Goal: Obtain resource: Download file/media

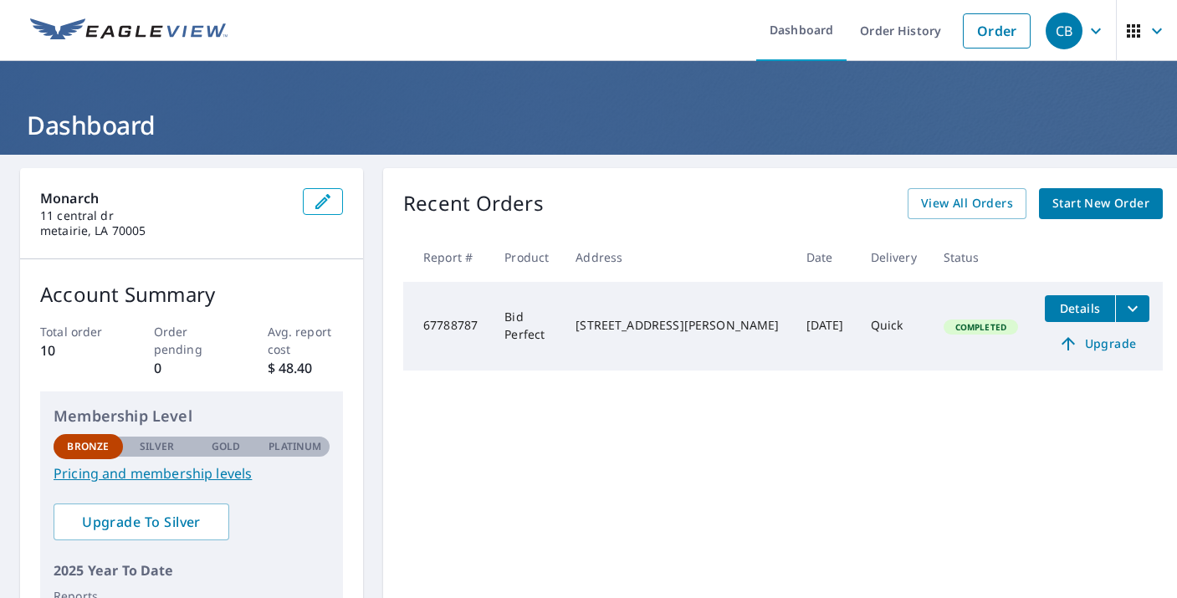
click at [1055, 310] on span "Details" at bounding box center [1080, 308] width 50 height 16
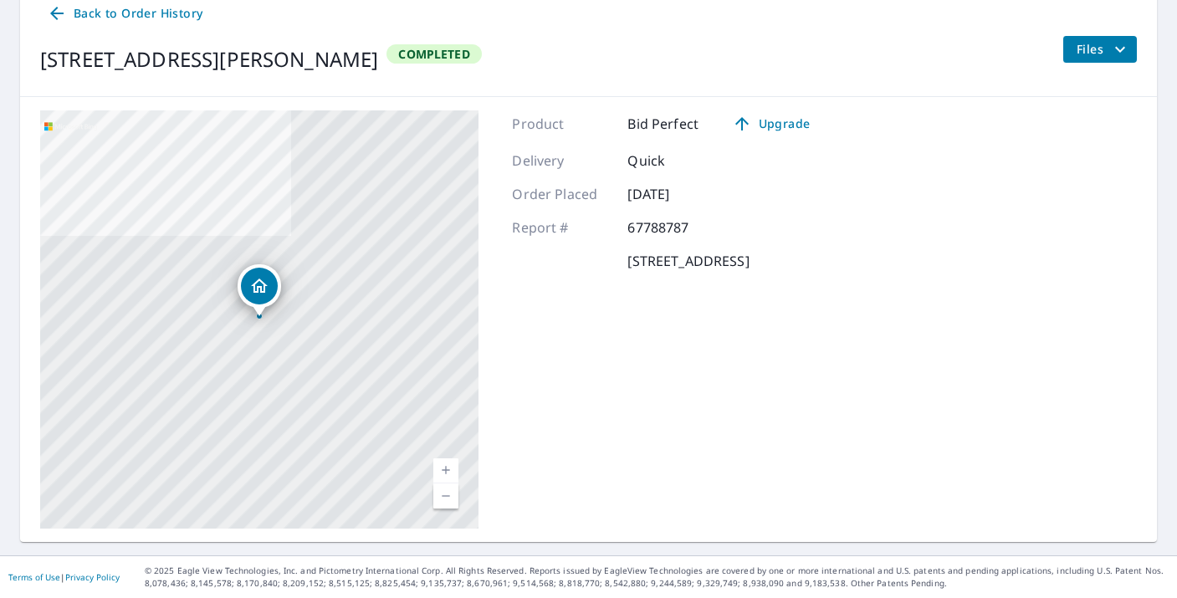
scroll to position [182, 0]
click at [1111, 59] on icon "filesDropdownBtn-67788787" at bounding box center [1120, 50] width 20 height 20
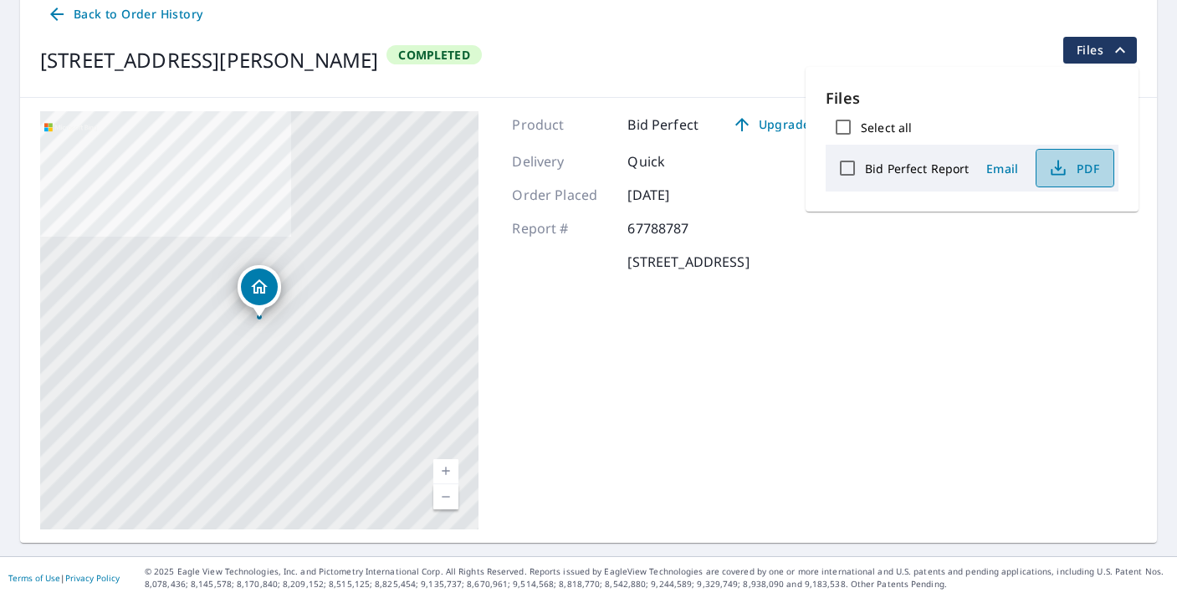
click at [1067, 170] on span "PDF" at bounding box center [1073, 168] width 54 height 20
click at [723, 297] on div "Product Bid Perfect Upgrade Delivery Quick Order Placed [DATE] Report # 6778878…" at bounding box center [667, 320] width 311 height 418
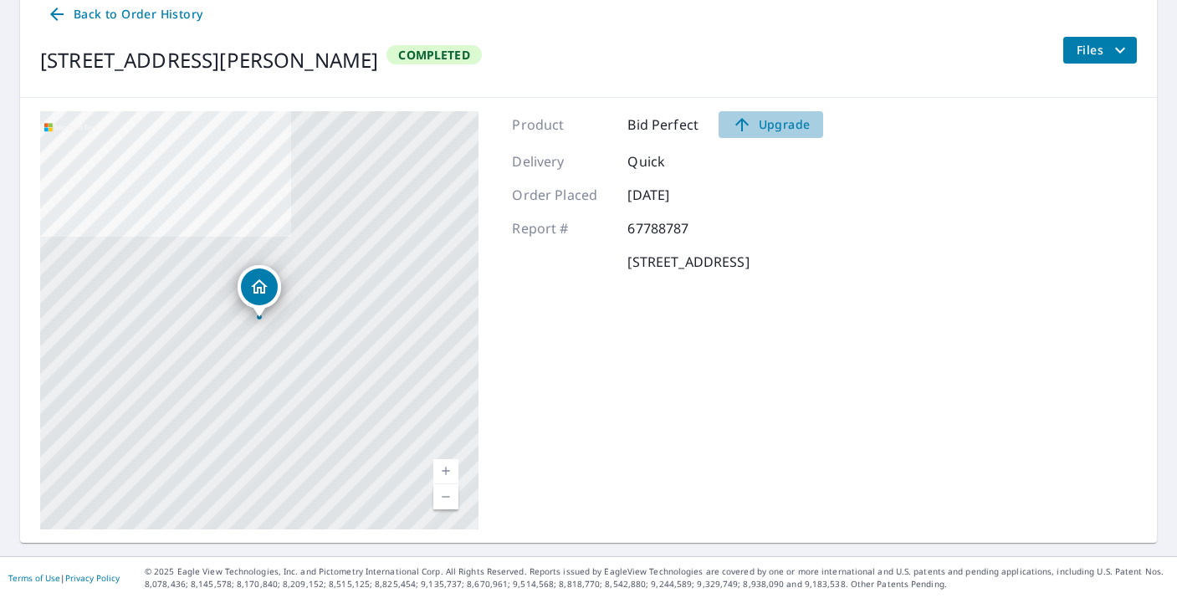
click at [778, 124] on span "Upgrade" at bounding box center [771, 125] width 84 height 20
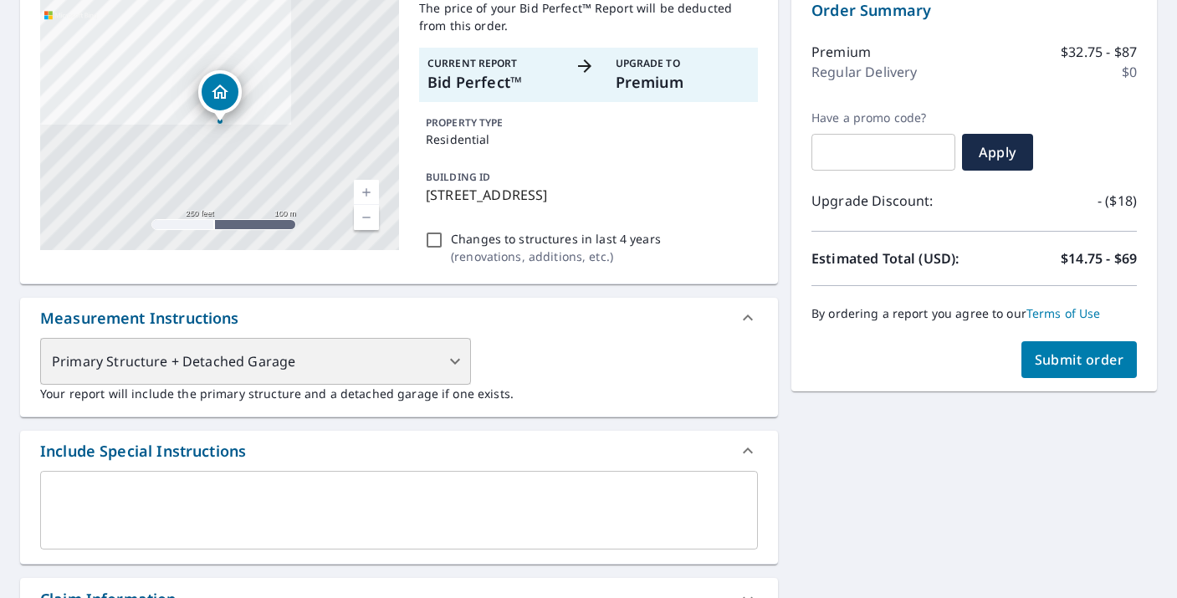
click at [455, 360] on div "Primary Structure + Detached Garage" at bounding box center [255, 361] width 431 height 47
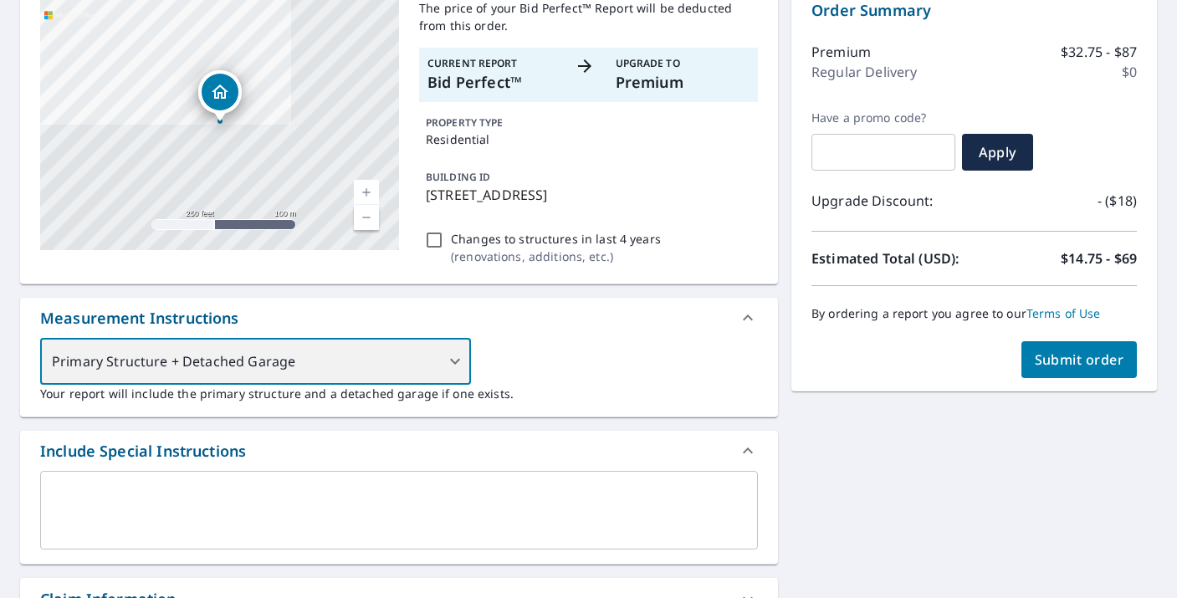
click at [456, 362] on div "Primary Structure + Detached Garage" at bounding box center [255, 361] width 431 height 47
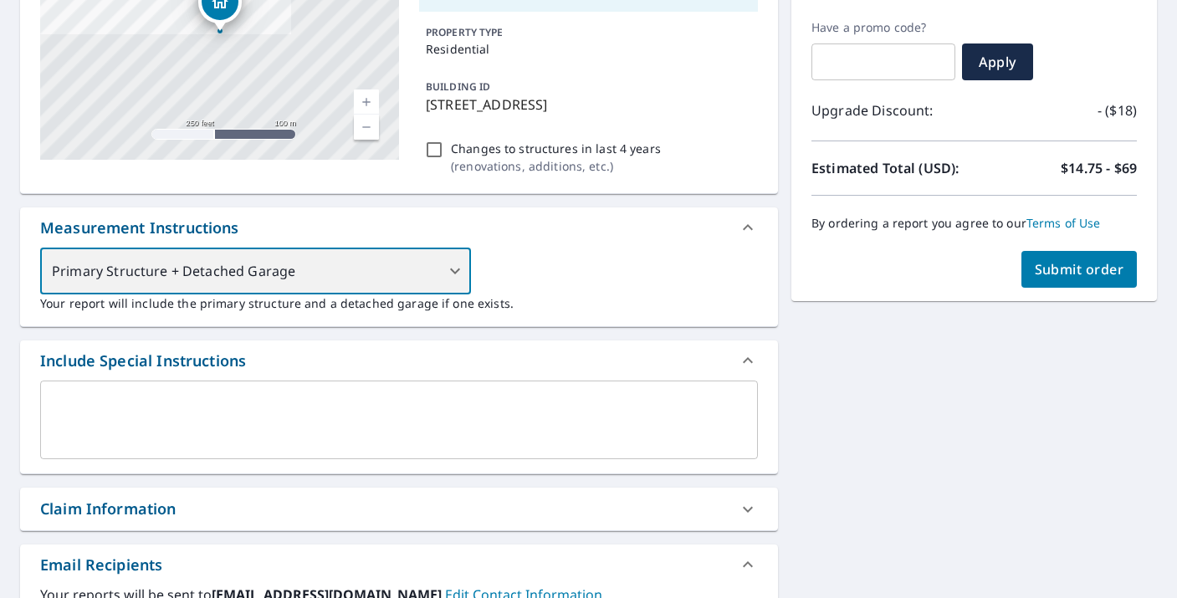
scroll to position [278, 0]
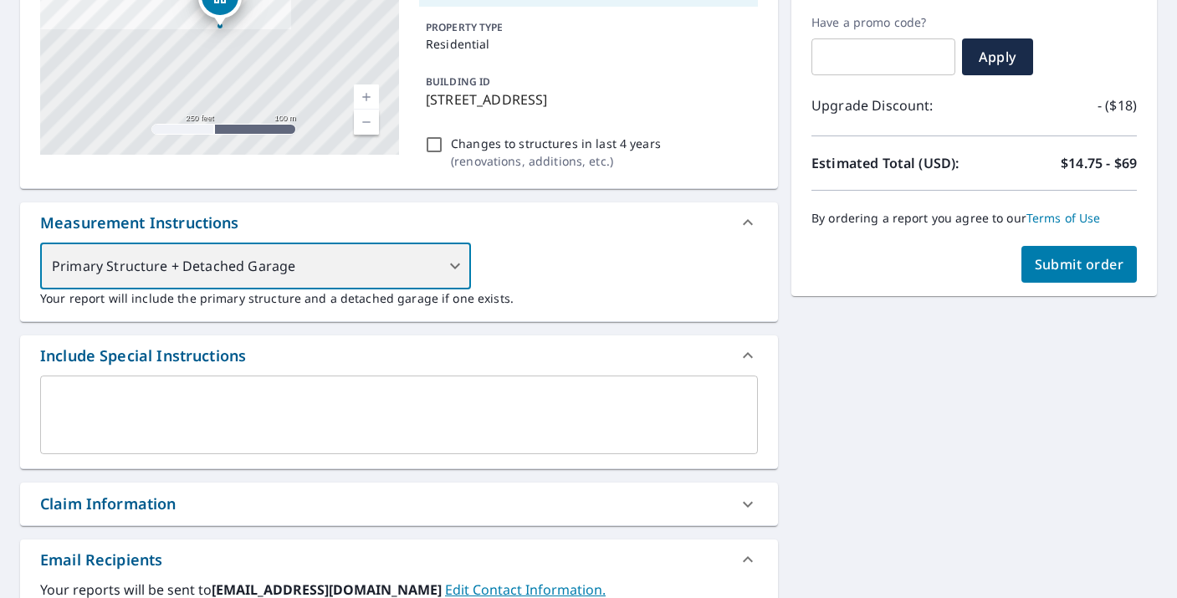
click at [448, 254] on div "Primary Structure + Detached Garage" at bounding box center [255, 266] width 431 height 47
click at [361, 269] on div "Primary Structure + Detached Garage" at bounding box center [255, 266] width 431 height 47
